Goal: Task Accomplishment & Management: Manage account settings

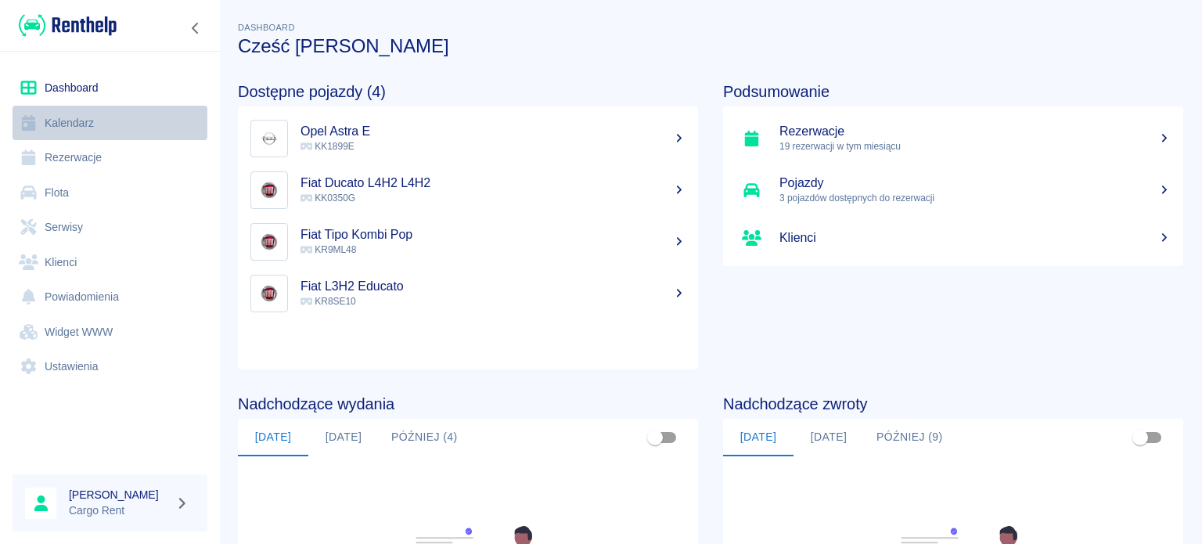
click at [67, 111] on link "Kalendarz" at bounding box center [110, 123] width 195 height 35
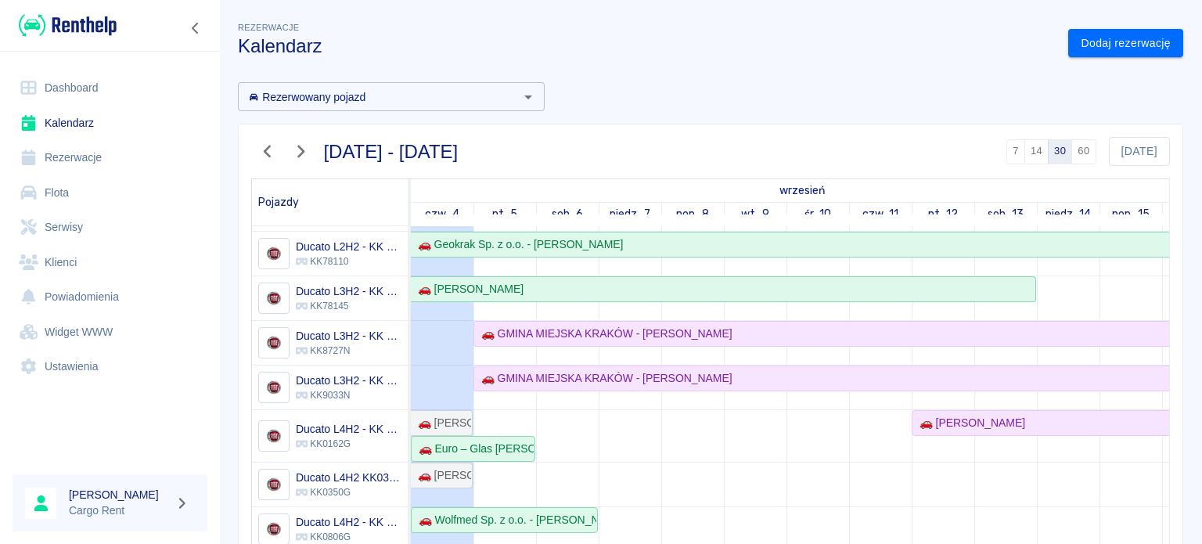
scroll to position [38, 0]
click at [533, 329] on div "🚗 GMINA MIEJSKA KRAKÓW - [PERSON_NAME]" at bounding box center [603, 334] width 257 height 16
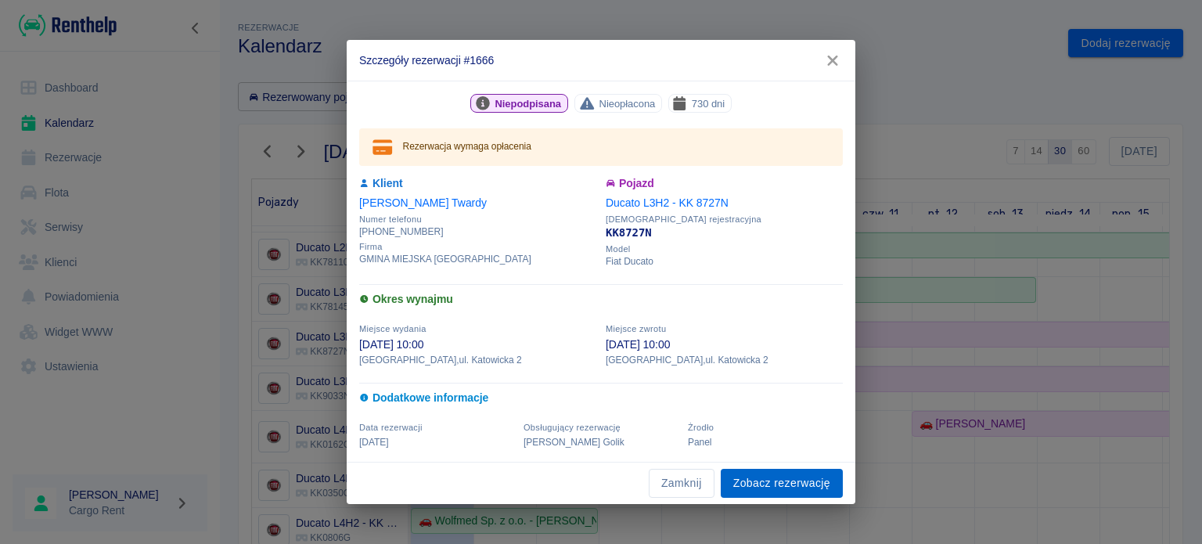
click at [756, 477] on link "Zobacz rezerwację" at bounding box center [782, 483] width 122 height 29
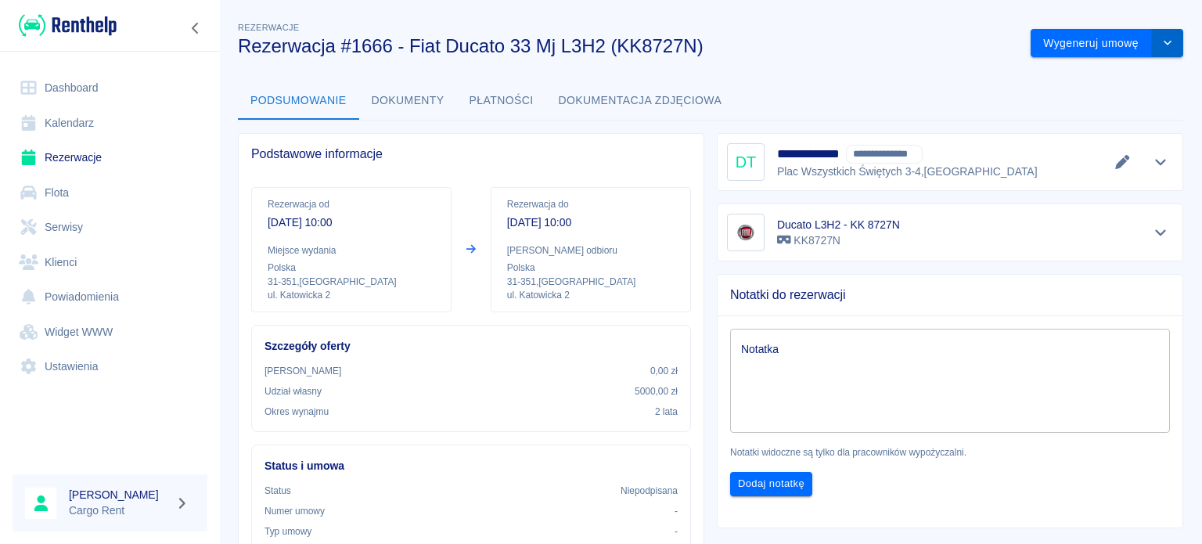
click at [1158, 52] on button "drop-down" at bounding box center [1167, 43] width 31 height 29
click at [1112, 76] on li "Modyfikuj rezerwację" at bounding box center [1094, 76] width 127 height 26
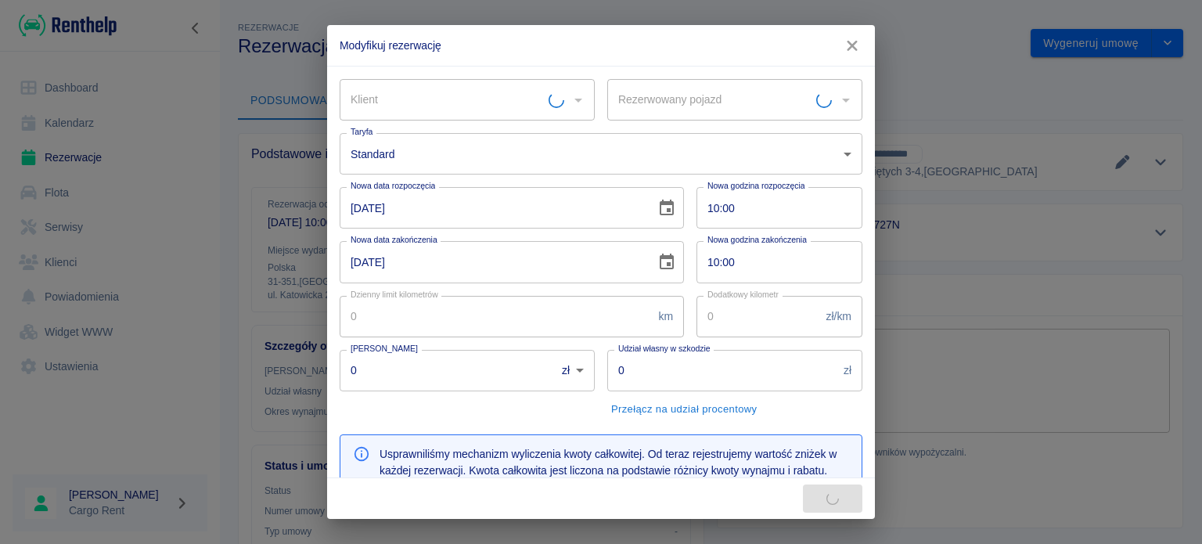
type input "Ducato L3H2 - KK 8727N - KK8727N"
type input "5000"
type input "225570"
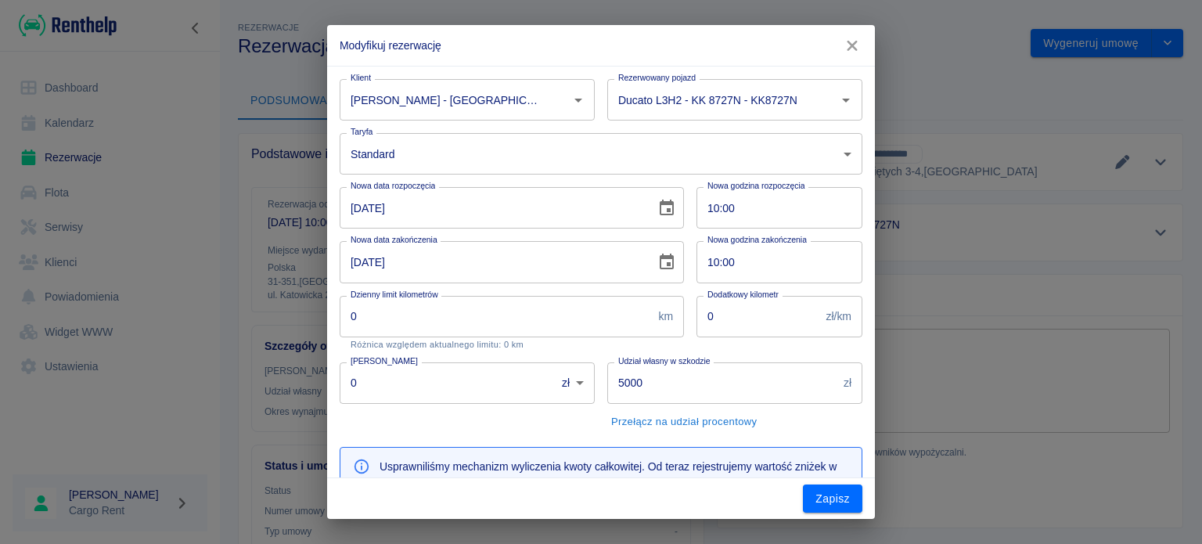
type input "[PERSON_NAME] - [GEOGRAPHIC_DATA] (NIP: 6761013717)"
click at [657, 207] on icon "Choose date, selected date is 5 wrz 2025" at bounding box center [666, 208] width 19 height 19
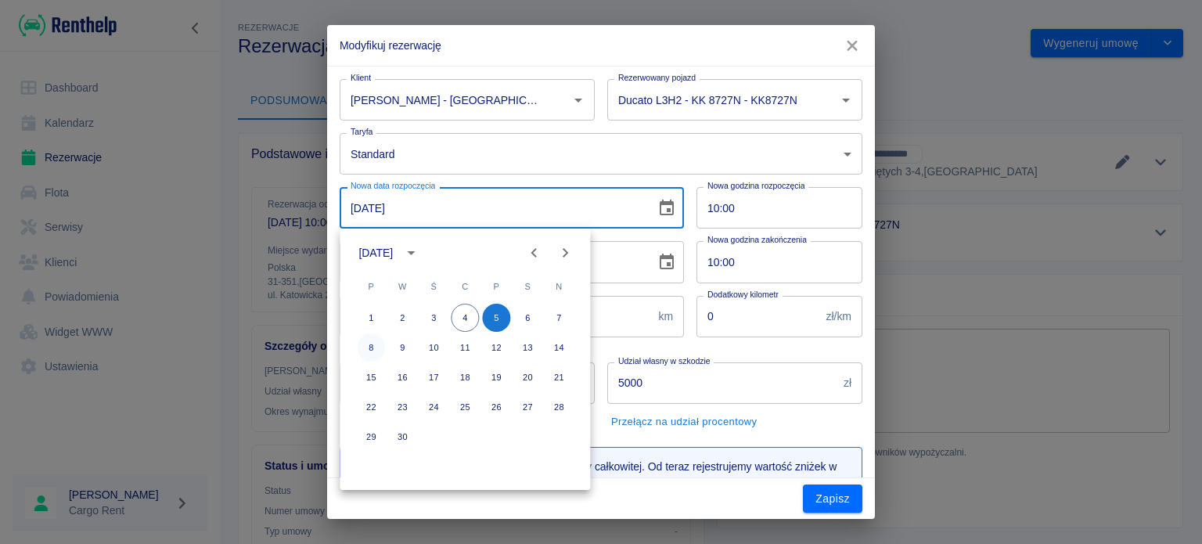
click at [369, 348] on button "8" at bounding box center [371, 347] width 28 height 28
type input "[DATE]"
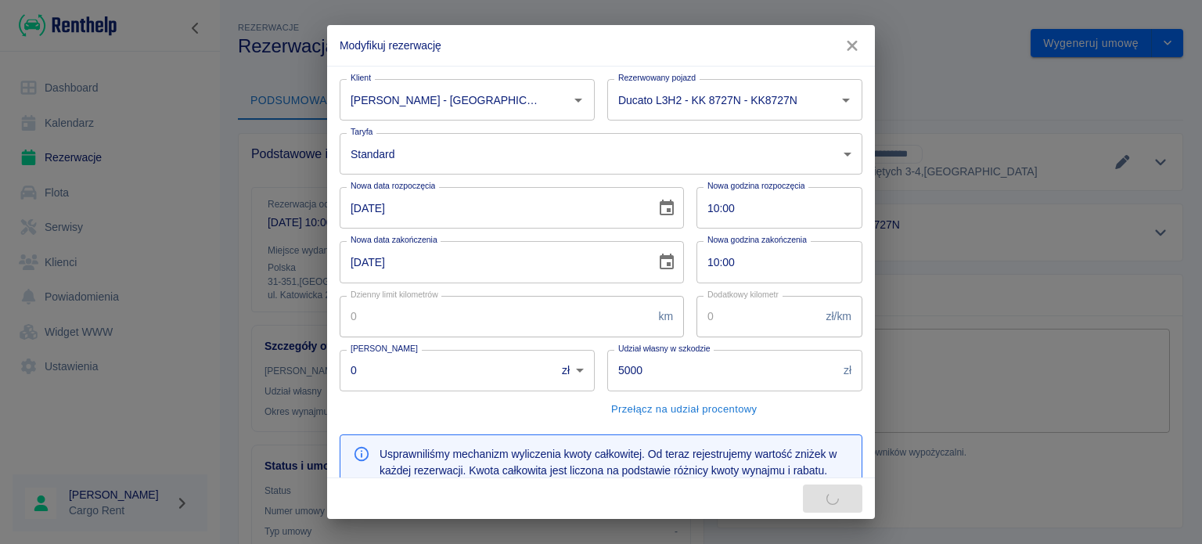
type input "224643"
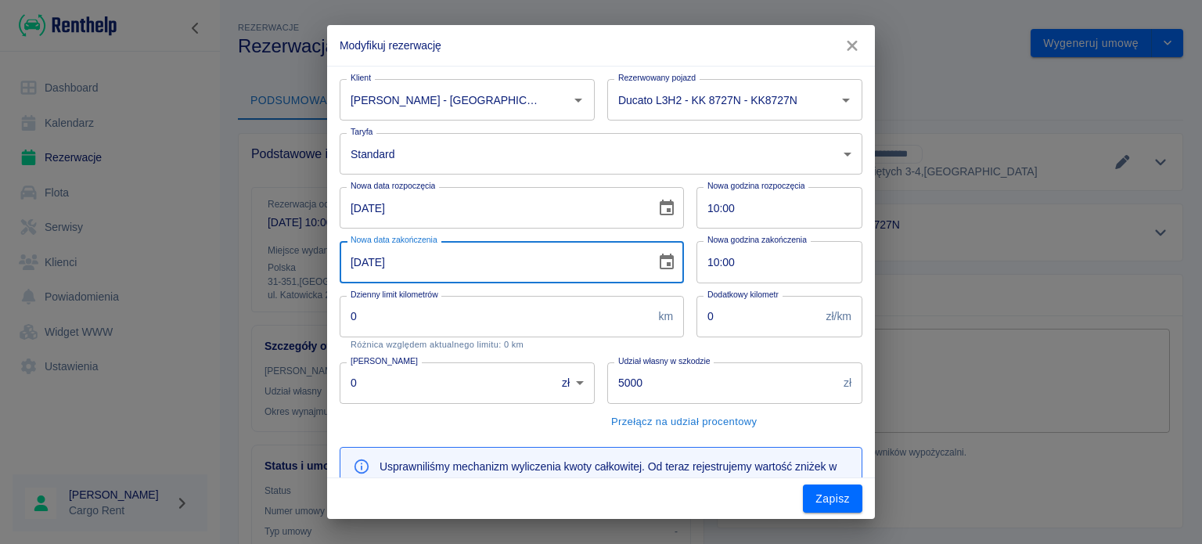
click at [344, 253] on input "[DATE]" at bounding box center [492, 261] width 305 height 41
type input "[DATE]"
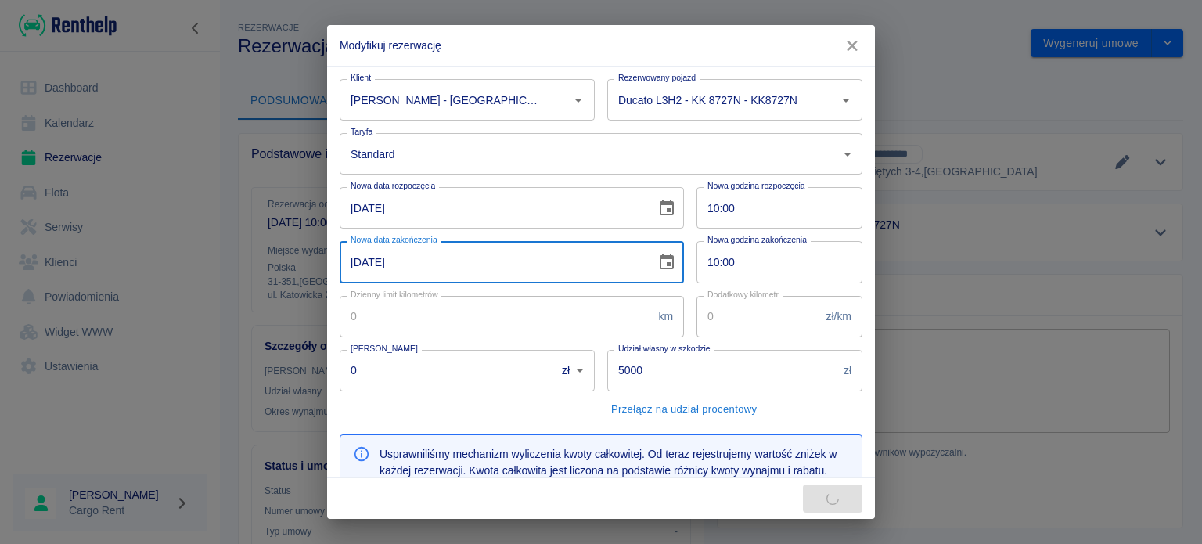
type input "225570"
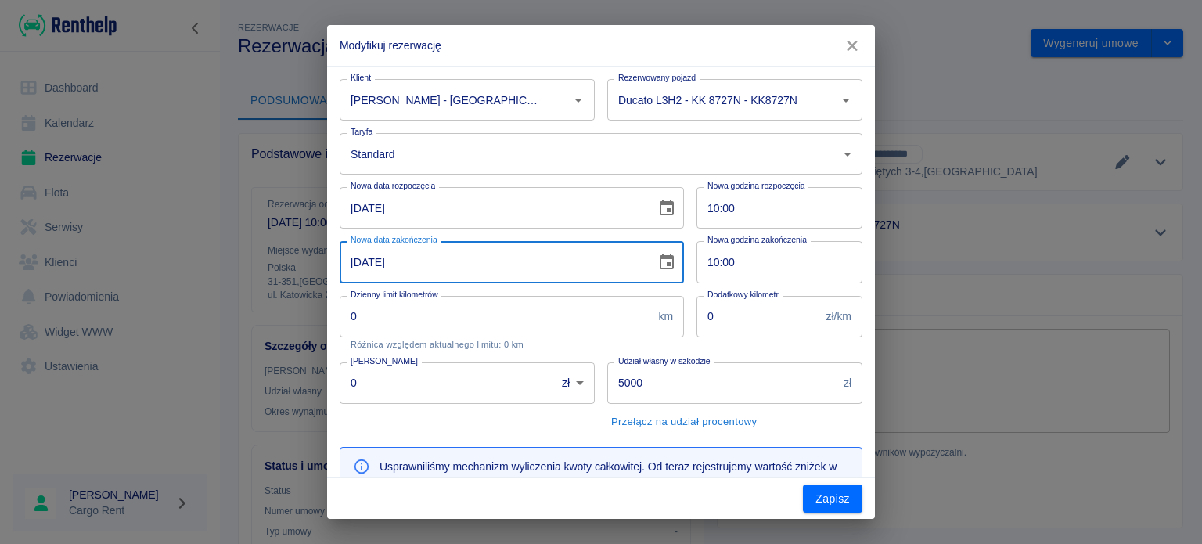
type input "[DATE]"
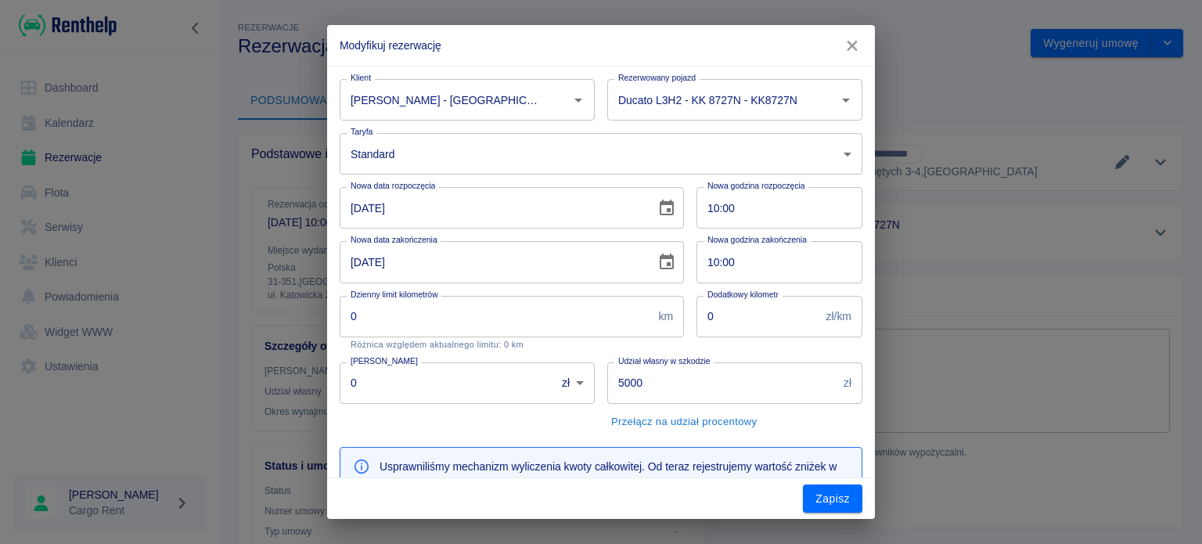
click at [798, 488] on div "Zapisz" at bounding box center [601, 498] width 548 height 41
click at [808, 492] on button "Zapisz" at bounding box center [832, 498] width 59 height 29
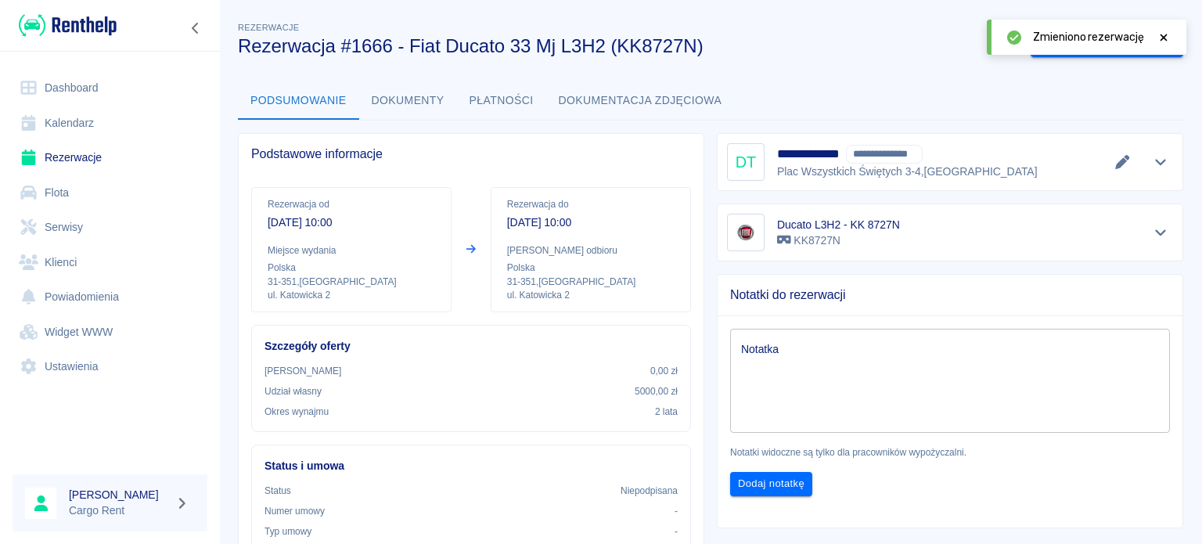
click at [99, 115] on link "Kalendarz" at bounding box center [110, 123] width 195 height 35
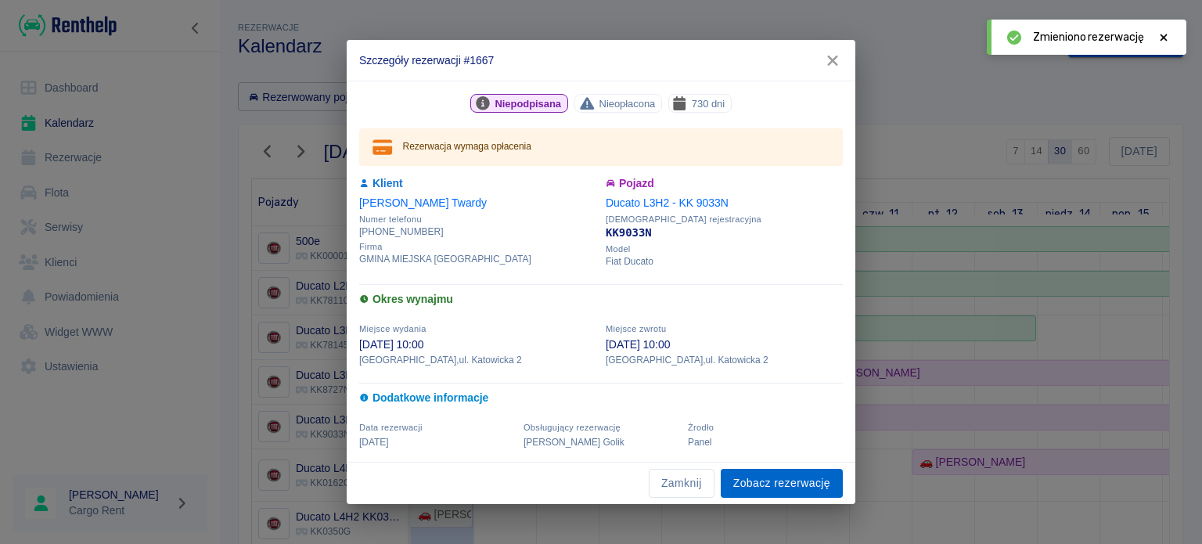
click at [773, 479] on link "Zobacz rezerwację" at bounding box center [782, 483] width 122 height 29
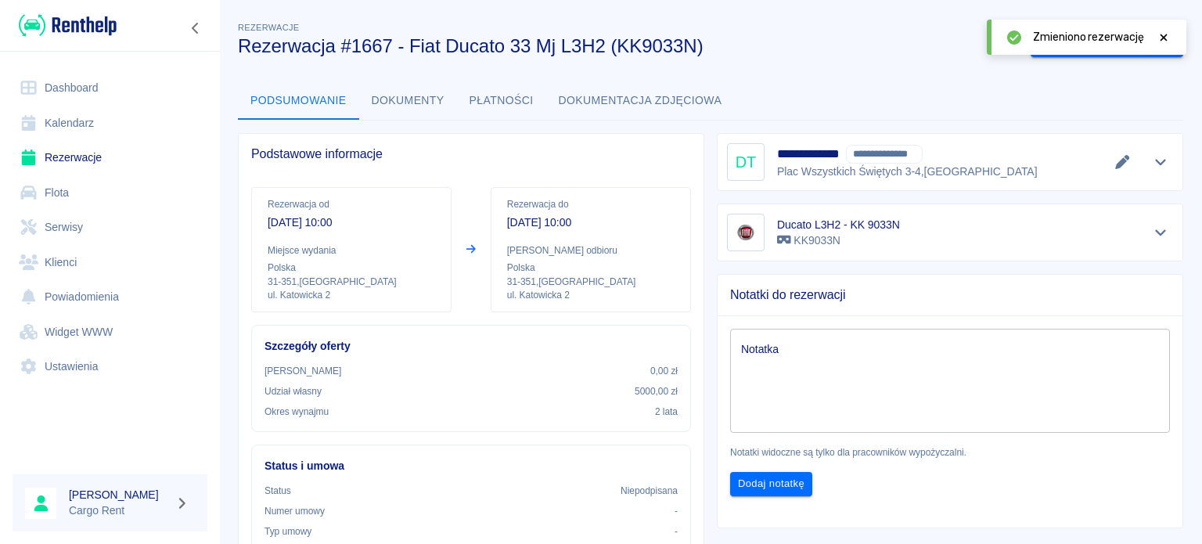
click at [1165, 40] on icon at bounding box center [1164, 37] width 14 height 11
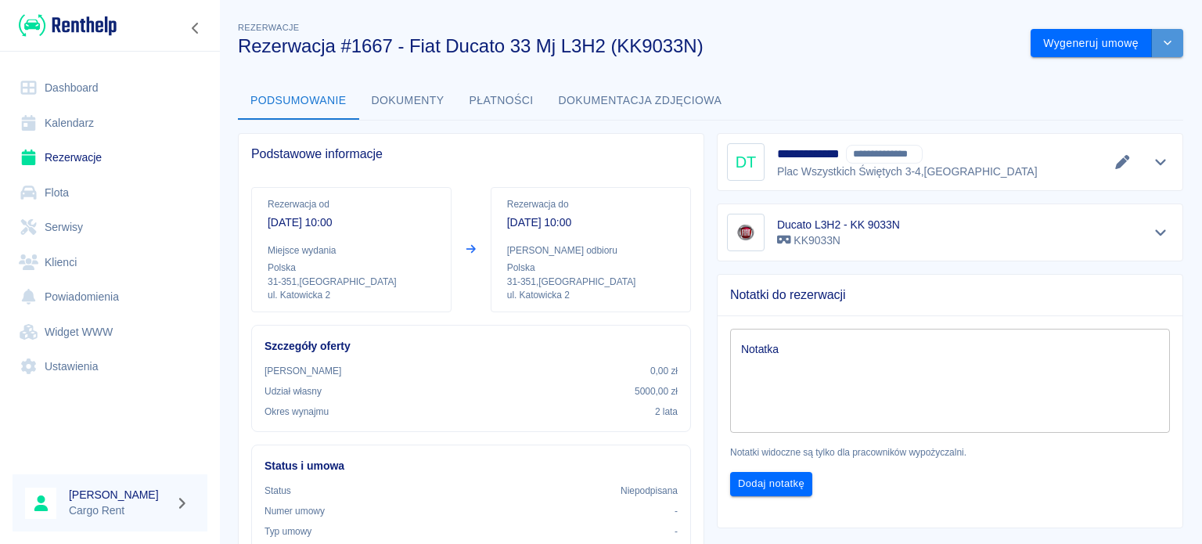
click at [1161, 43] on icon "drop-down" at bounding box center [1167, 43] width 13 height 10
click at [1096, 81] on li "Modyfikuj rezerwację" at bounding box center [1094, 76] width 127 height 26
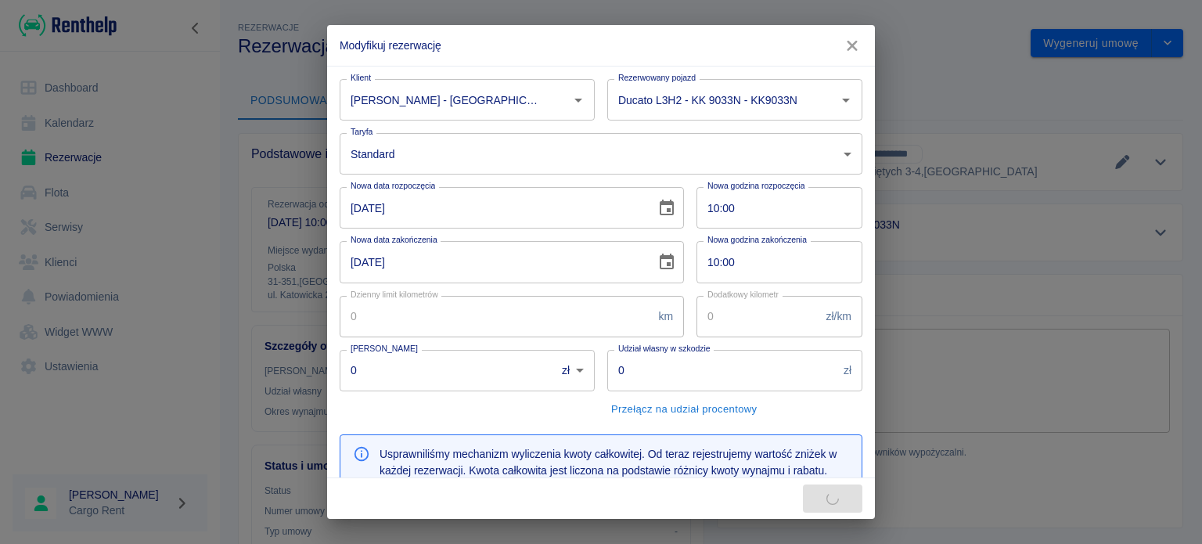
type input "5000"
type input "225570"
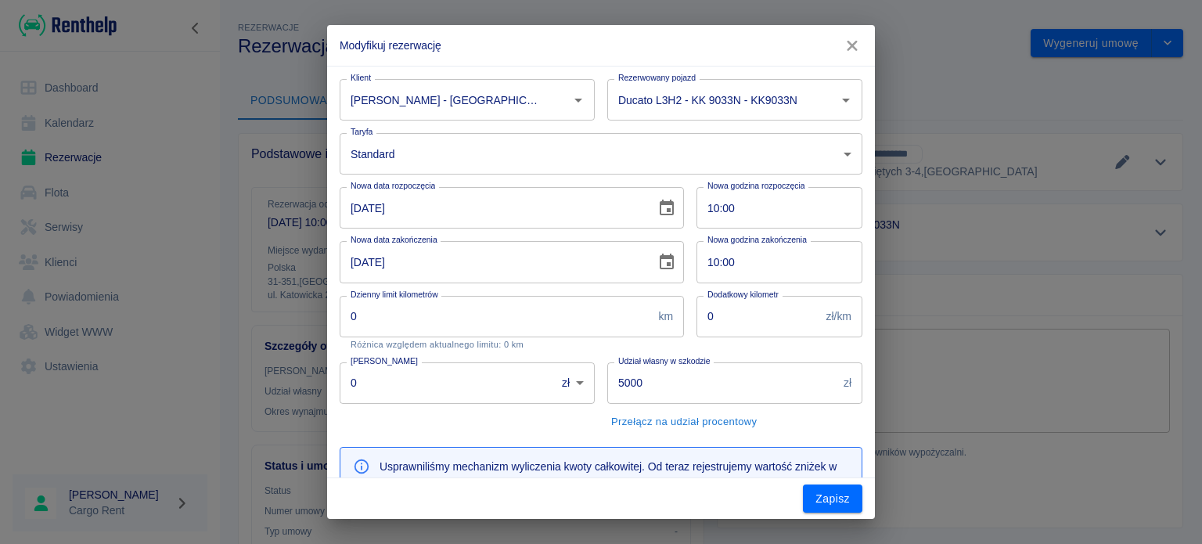
click at [670, 203] on button "Choose date, selected date is 5 wrz 2025" at bounding box center [666, 208] width 31 height 31
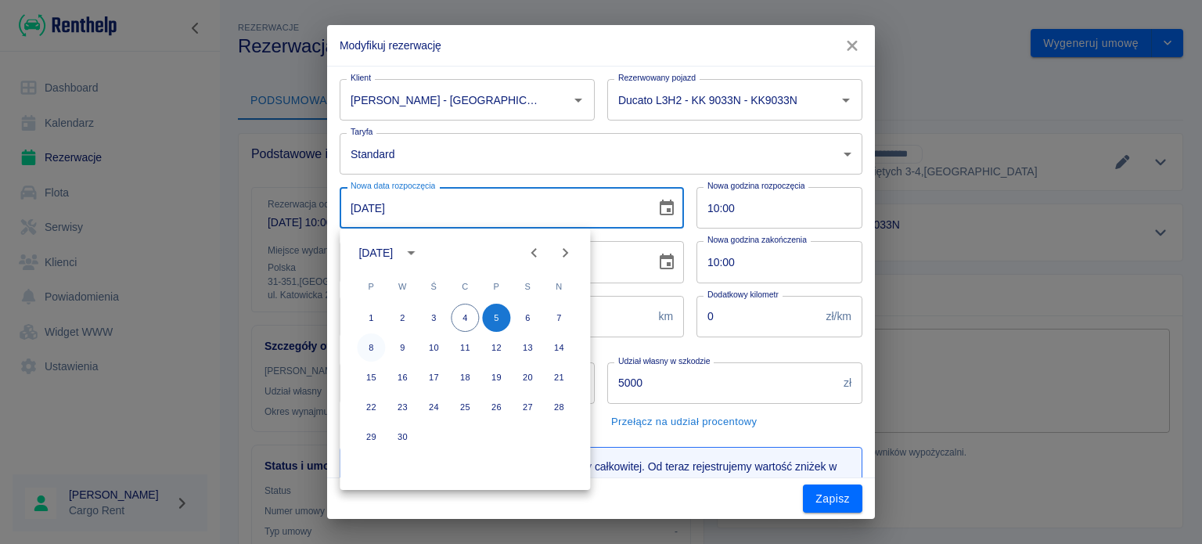
click at [361, 344] on button "8" at bounding box center [371, 347] width 28 height 28
type input "[DATE]"
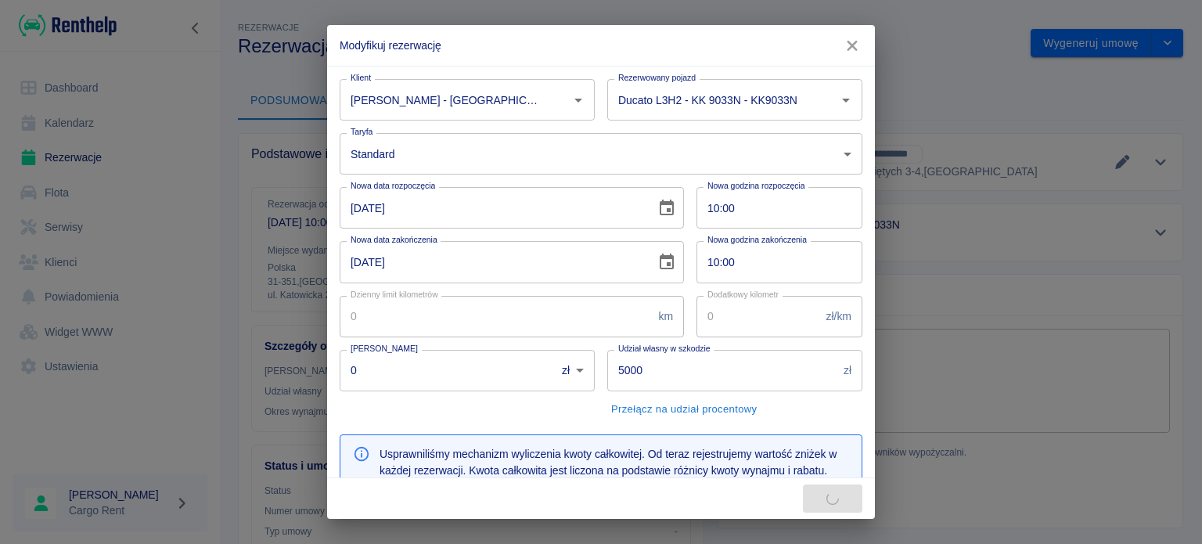
type input "224643"
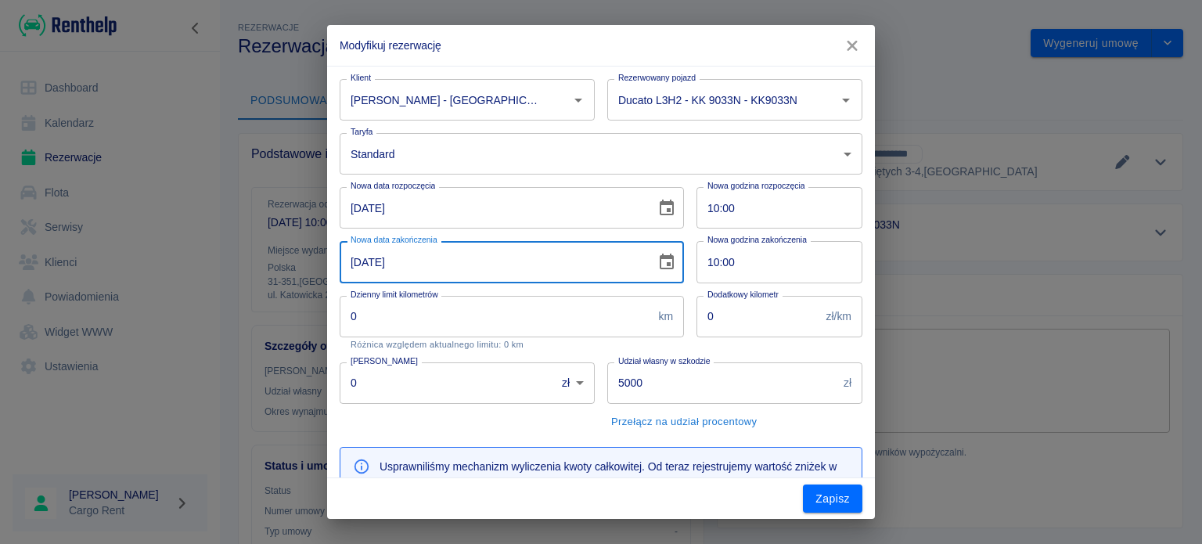
click at [359, 257] on input "[DATE]" at bounding box center [492, 261] width 305 height 41
type input "[DATE]"
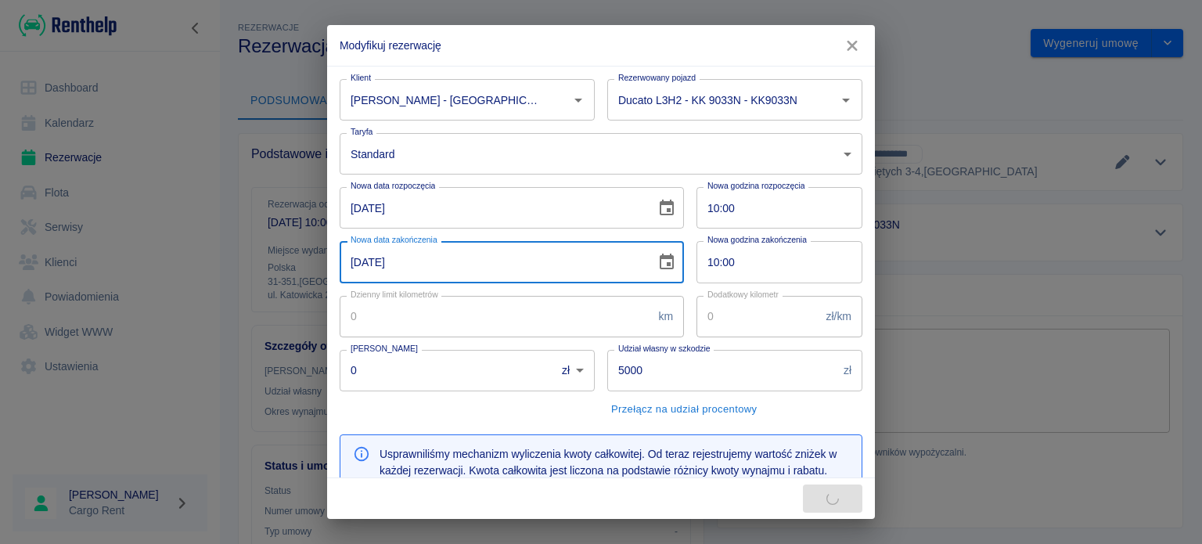
type input "225570"
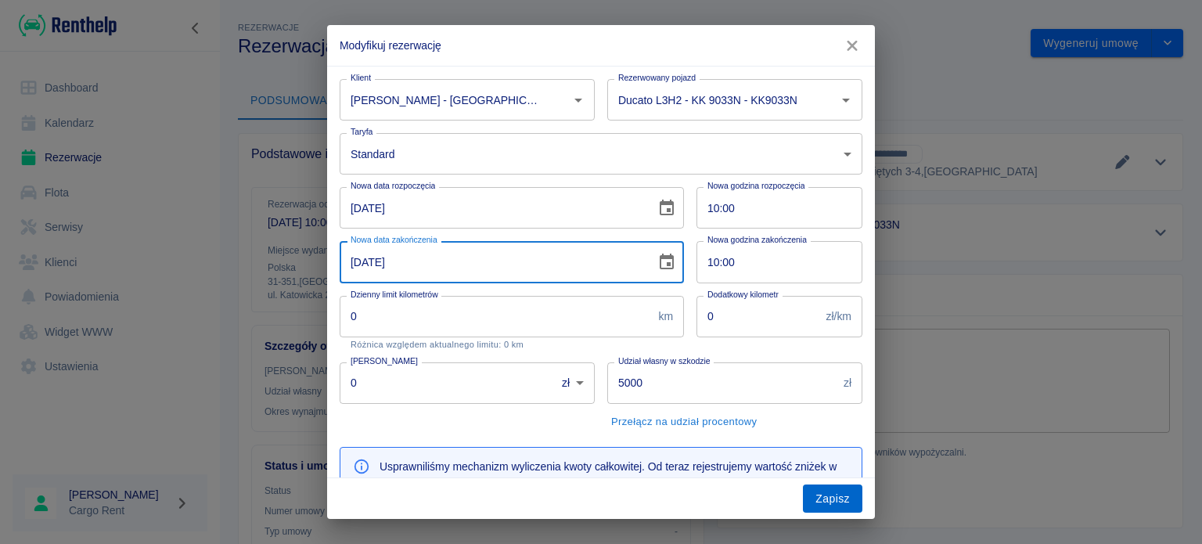
type input "[DATE]"
click at [851, 502] on button "Zapisz" at bounding box center [832, 498] width 59 height 29
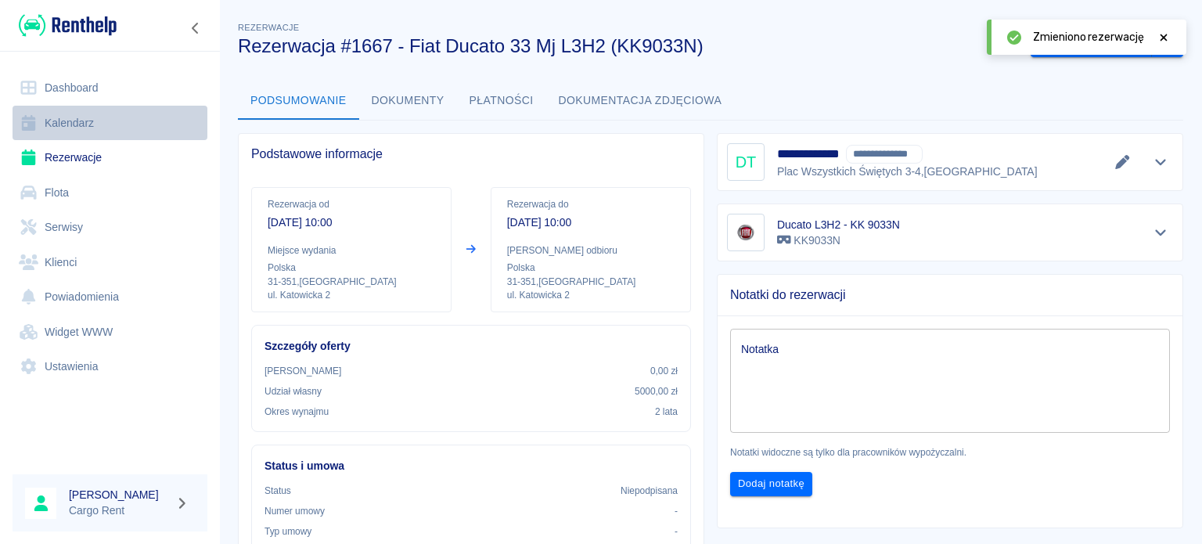
click at [92, 130] on link "Kalendarz" at bounding box center [110, 123] width 195 height 35
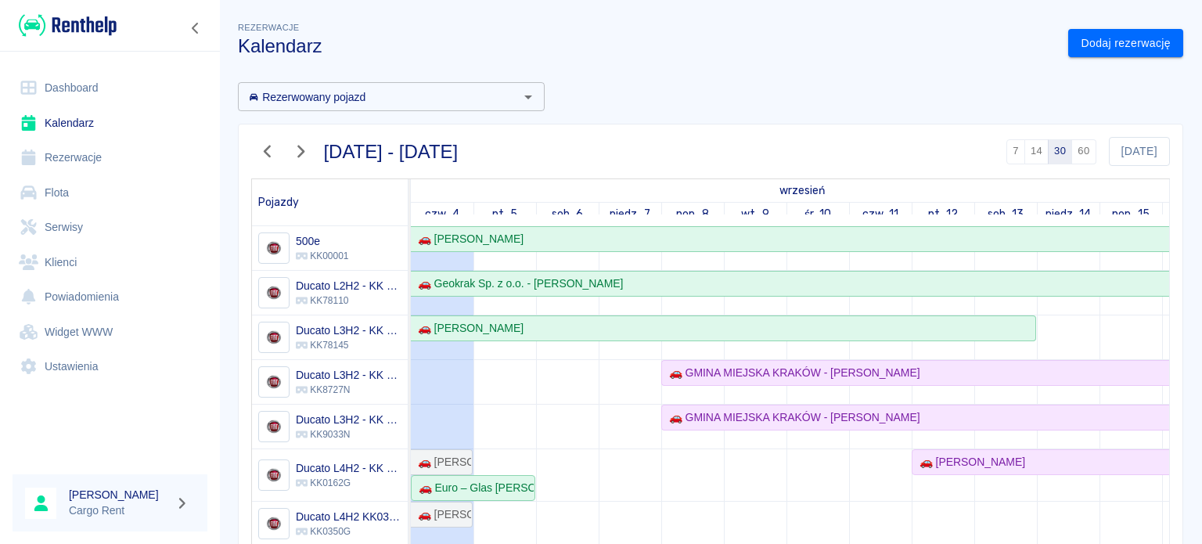
click at [80, 59] on div "Dashboard Kalendarz Rezerwacje Flota Serwisy Klienci Powiadomienia Widget WWW U…" at bounding box center [110, 227] width 220 height 351
click at [104, 15] on img at bounding box center [68, 26] width 98 height 26
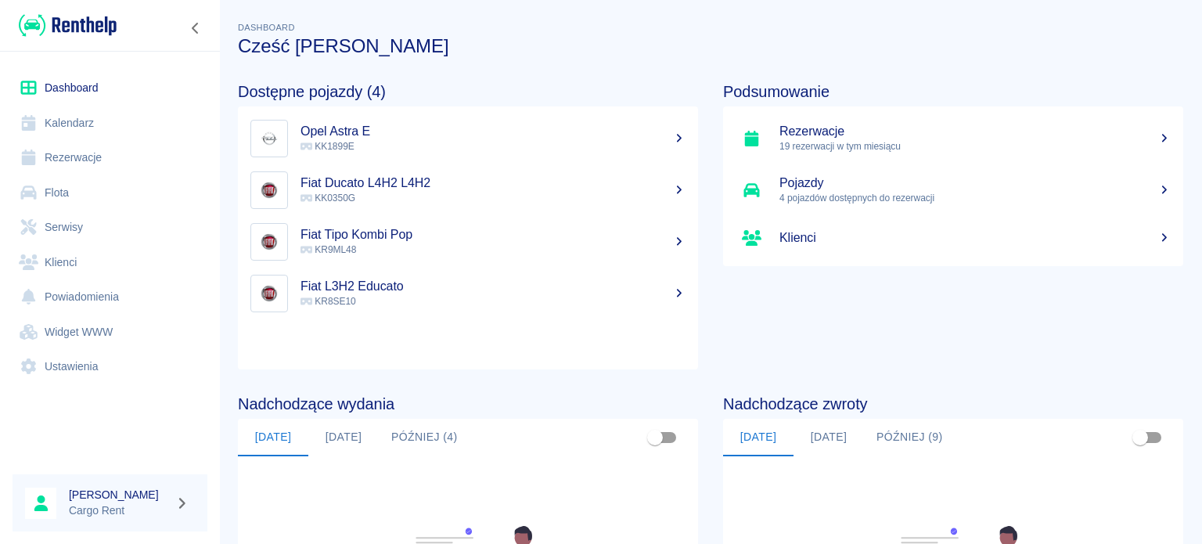
click at [119, 27] on div at bounding box center [110, 25] width 220 height 51
click at [59, 27] on img at bounding box center [68, 26] width 98 height 26
